Goal: Navigation & Orientation: Find specific page/section

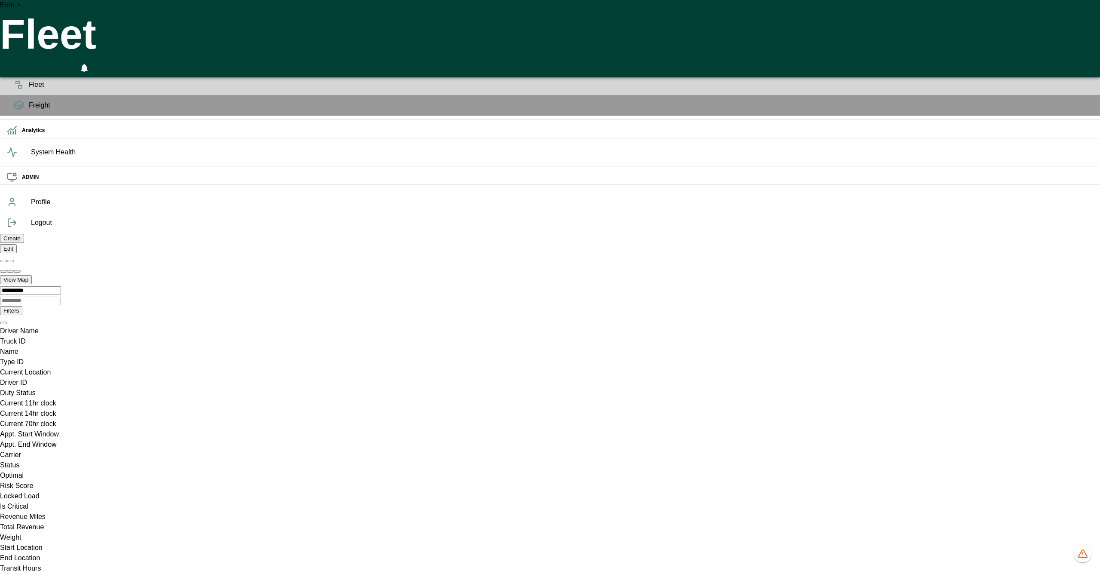
scroll to position [0, 23222]
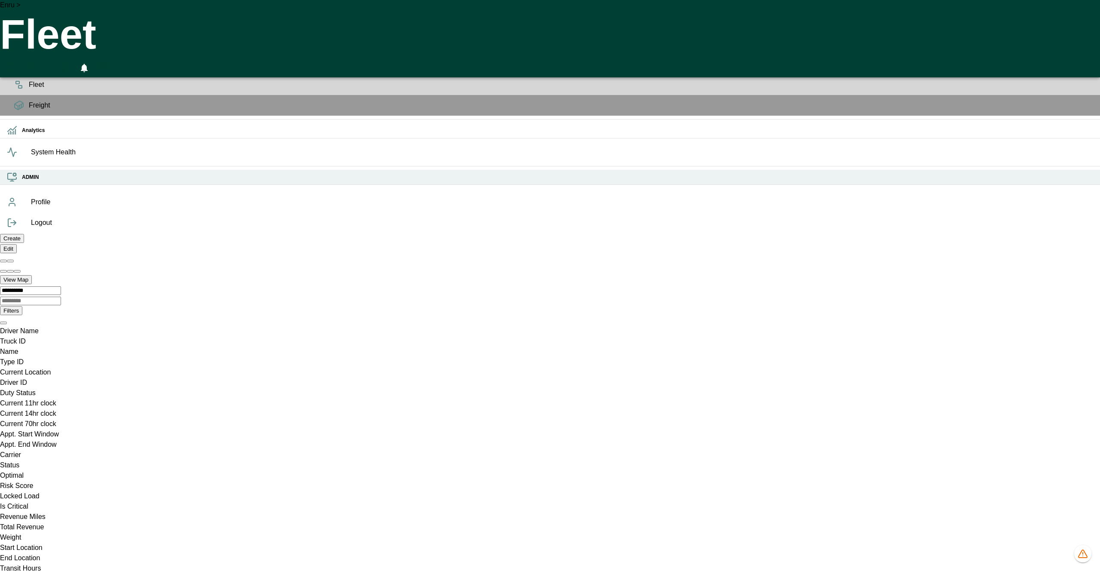
drag, startPoint x: 6, startPoint y: 228, endPoint x: 17, endPoint y: 236, distance: 13.5
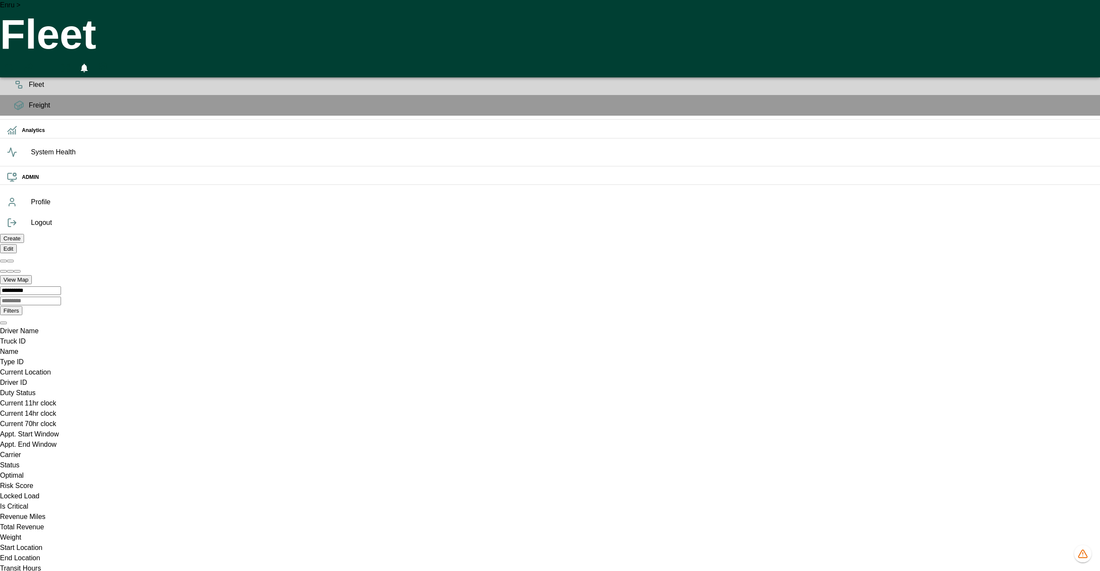
click at [22, 181] on h6 "ADMIN" at bounding box center [558, 177] width 1072 height 8
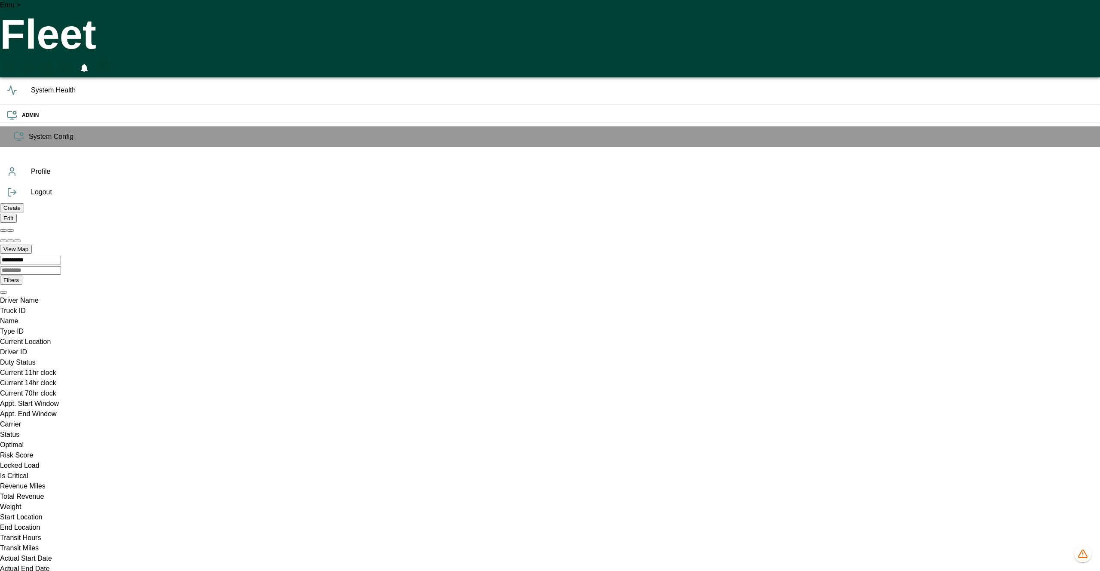
click at [9, 147] on div "System Config" at bounding box center [550, 136] width 1100 height 21
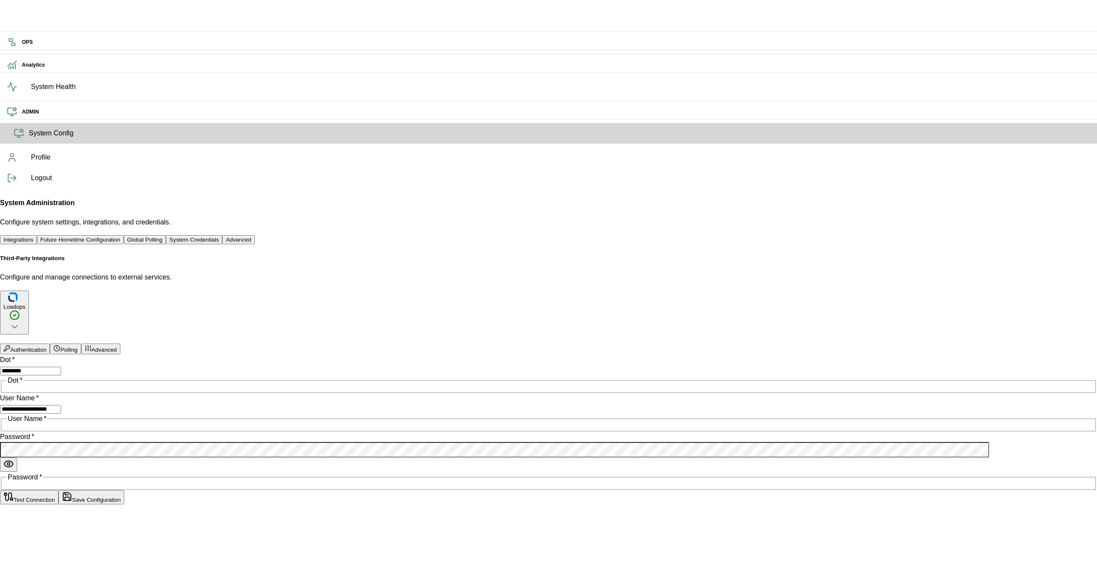
click at [17, 162] on icon at bounding box center [12, 157] width 10 height 10
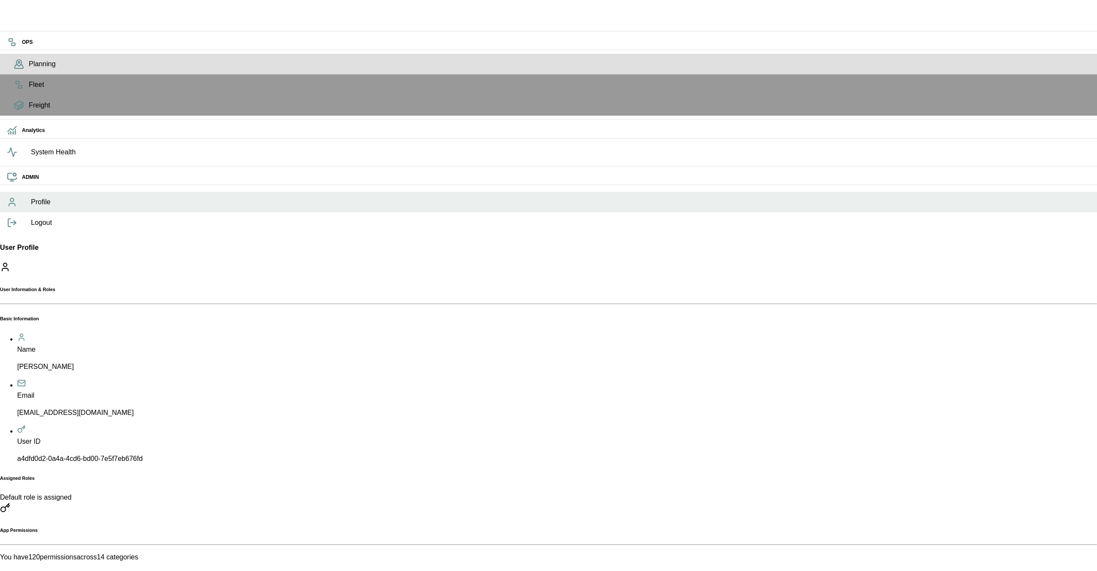
click at [29, 69] on span "Planning" at bounding box center [559, 64] width 1061 height 10
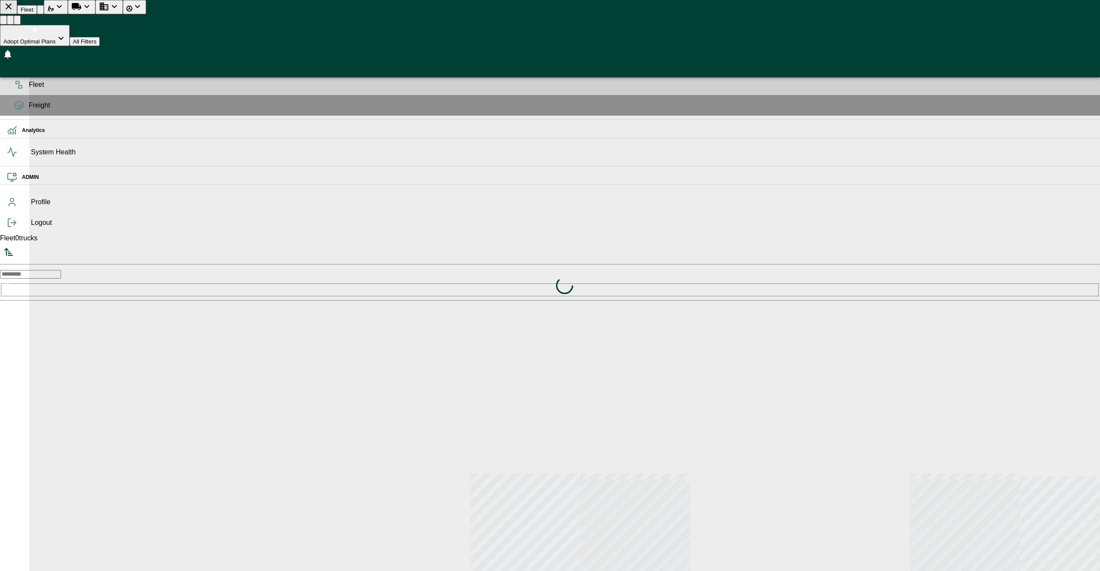
click at [29, 90] on span "Fleet" at bounding box center [561, 85] width 1065 height 10
